Goal: Task Accomplishment & Management: Manage account settings

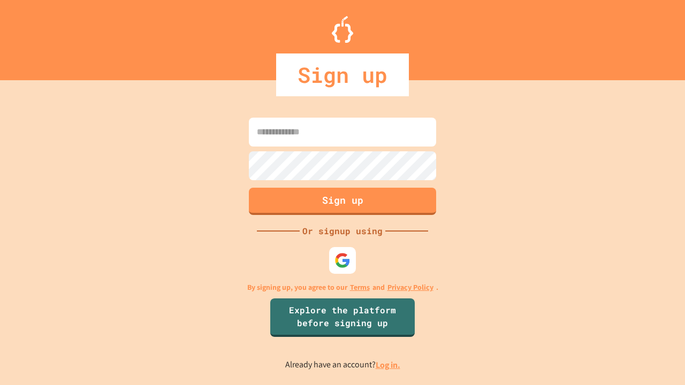
click at [389, 365] on link "Log in." at bounding box center [388, 365] width 25 height 11
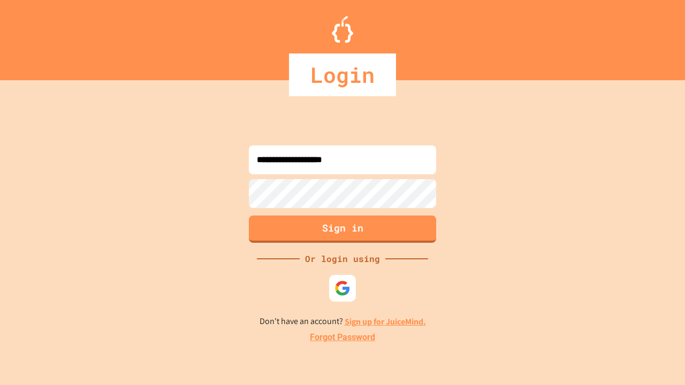
type input "**********"
